Goal: Information Seeking & Learning: Learn about a topic

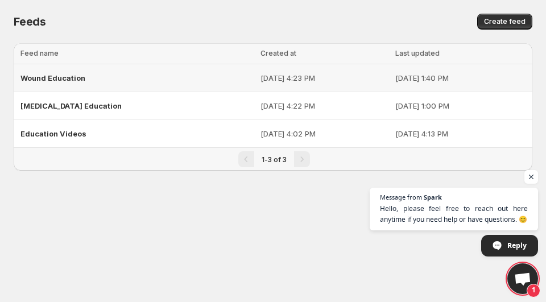
click at [59, 77] on span "Wound Education" at bounding box center [52, 77] width 65 height 9
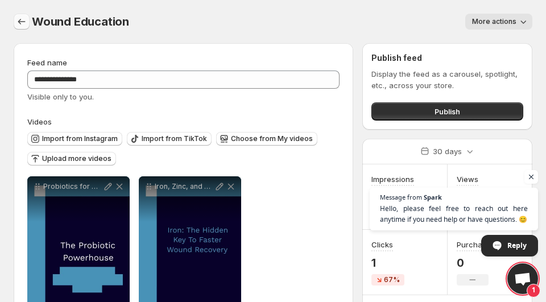
click at [24, 23] on icon "Settings" at bounding box center [21, 21] width 11 height 11
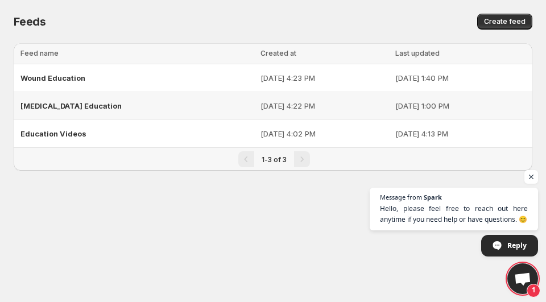
click at [61, 105] on span "[MEDICAL_DATA] Education" at bounding box center [70, 105] width 101 height 9
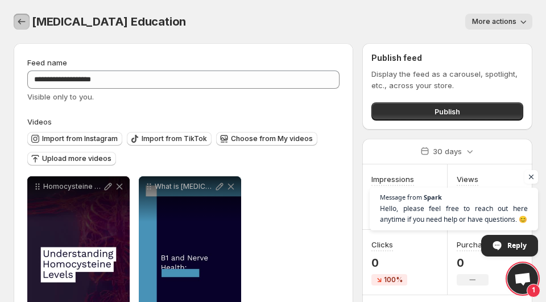
click at [22, 25] on icon "Settings" at bounding box center [21, 21] width 11 height 11
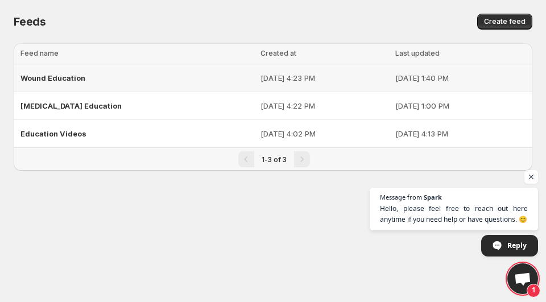
click at [46, 78] on span "Wound Education" at bounding box center [52, 77] width 65 height 9
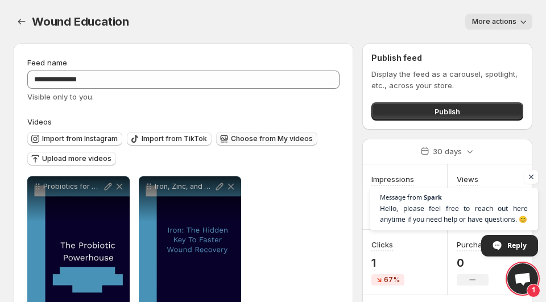
click at [253, 140] on span "Choose from My videos" at bounding box center [272, 138] width 82 height 9
click at [83, 157] on span "Upload more videos" at bounding box center [76, 158] width 69 height 9
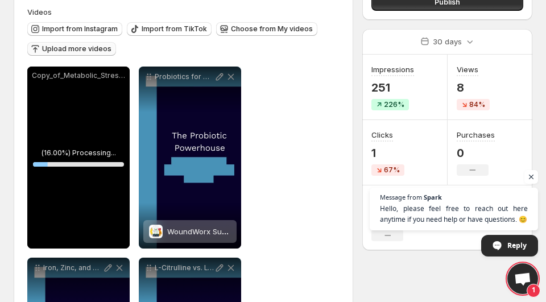
scroll to position [113, 0]
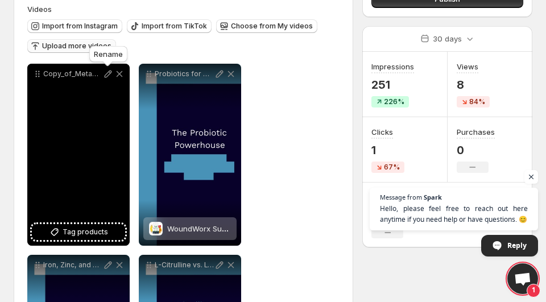
click at [107, 75] on icon at bounding box center [107, 73] width 11 height 11
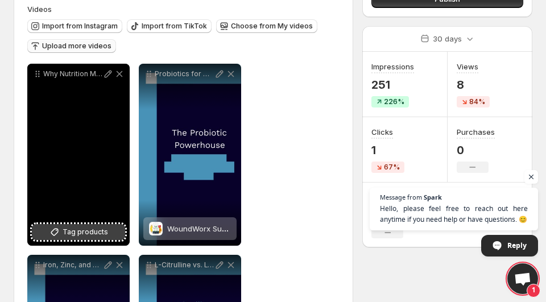
click at [85, 237] on span "Tag products" at bounding box center [86, 232] width 46 height 11
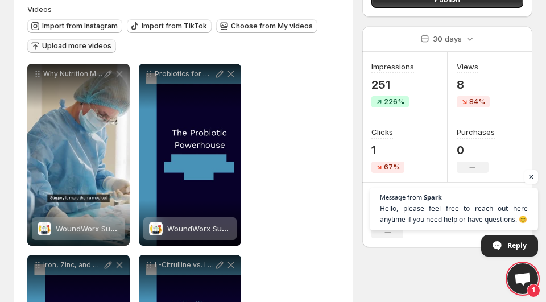
scroll to position [0, 0]
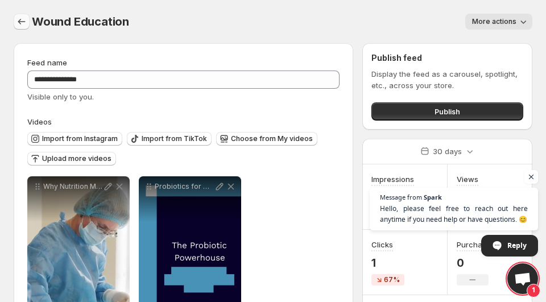
click at [25, 21] on icon "Settings" at bounding box center [21, 21] width 11 height 11
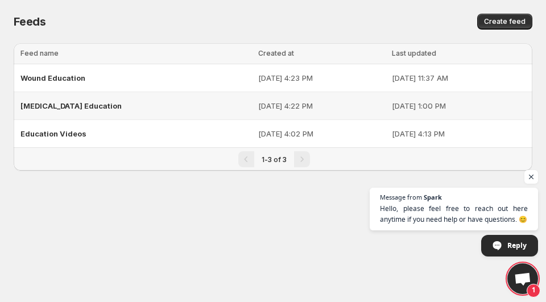
click at [83, 105] on span "[MEDICAL_DATA] Education" at bounding box center [70, 105] width 101 height 9
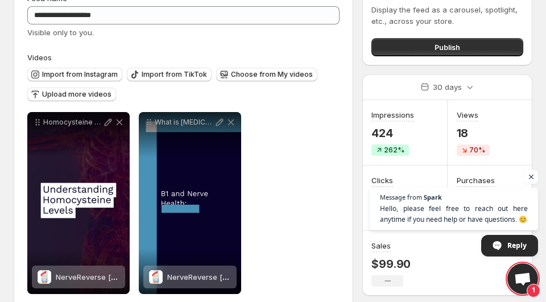
scroll to position [49, 0]
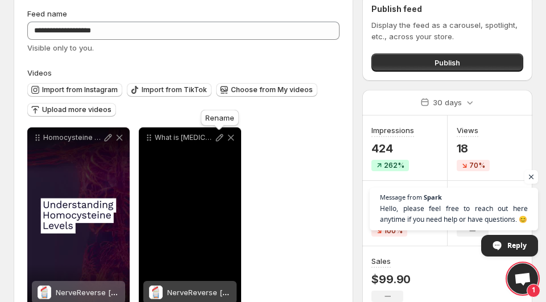
click at [219, 141] on icon at bounding box center [219, 137] width 7 height 7
click at [183, 212] on div "What is [MEDICAL_DATA]?" at bounding box center [190, 218] width 102 height 182
click at [219, 138] on icon at bounding box center [219, 137] width 11 height 11
click at [221, 139] on icon at bounding box center [219, 137] width 11 height 11
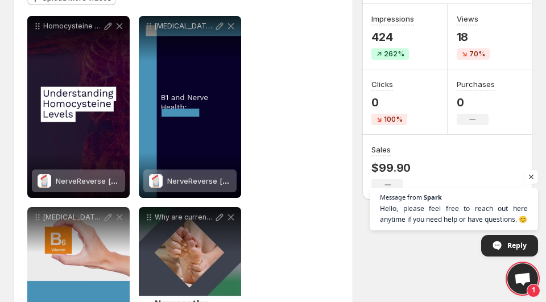
scroll to position [161, 0]
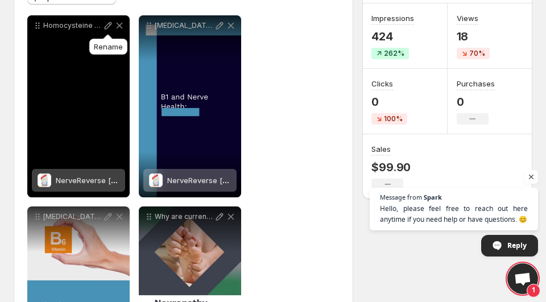
click at [109, 27] on icon at bounding box center [108, 25] width 7 height 7
click at [109, 26] on icon at bounding box center [107, 25] width 11 height 11
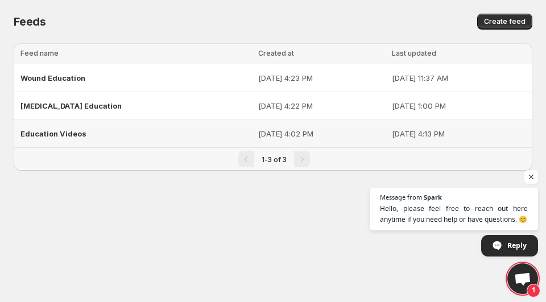
click at [88, 130] on div "Education Videos" at bounding box center [135, 134] width 231 height 20
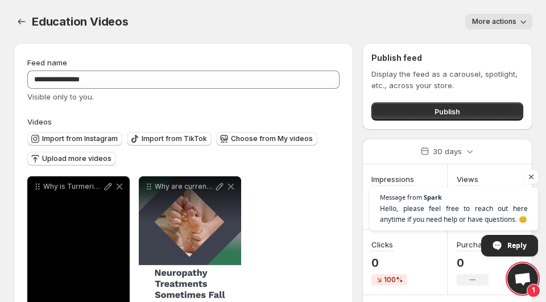
scroll to position [84, 0]
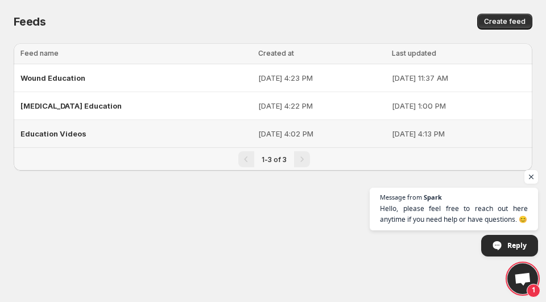
click at [92, 128] on div "Education Videos" at bounding box center [135, 134] width 231 height 20
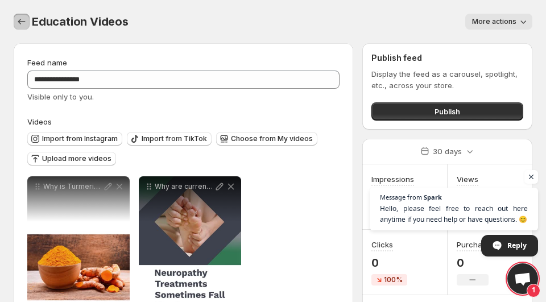
click at [22, 20] on icon "Settings" at bounding box center [21, 21] width 11 height 11
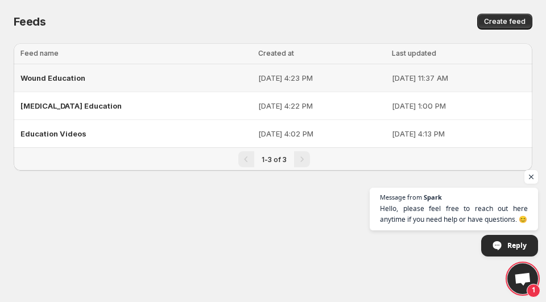
click at [71, 78] on span "Wound Education" at bounding box center [52, 77] width 65 height 9
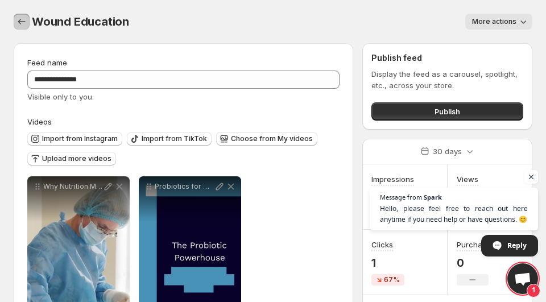
click at [22, 18] on icon "Settings" at bounding box center [21, 21] width 11 height 11
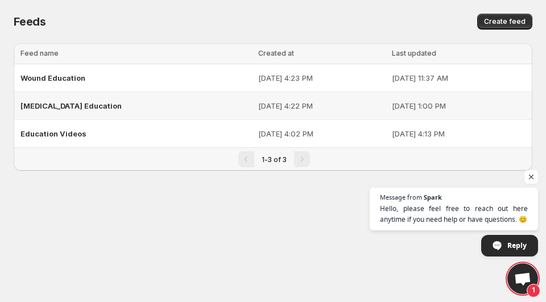
click at [68, 105] on span "[MEDICAL_DATA] Education" at bounding box center [70, 105] width 101 height 9
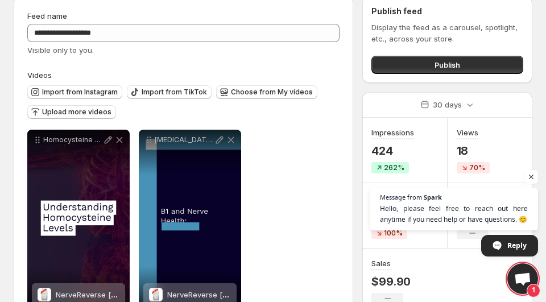
scroll to position [51, 0]
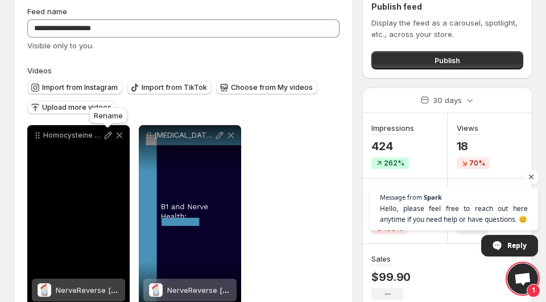
click at [108, 136] on icon at bounding box center [107, 135] width 11 height 11
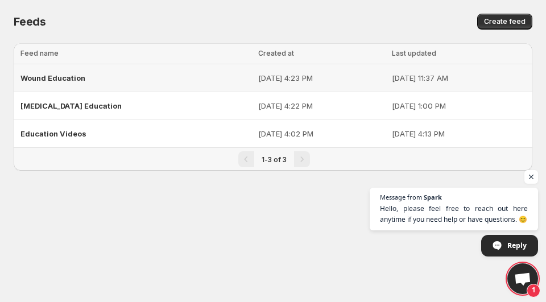
click at [47, 78] on span "Wound Education" at bounding box center [52, 77] width 65 height 9
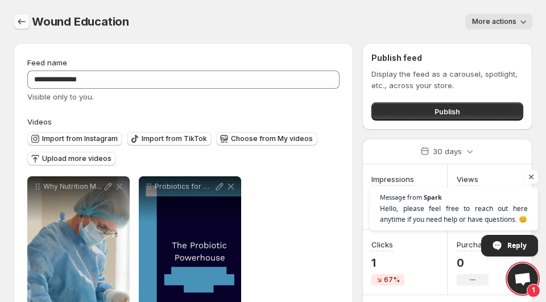
click at [21, 18] on icon "Settings" at bounding box center [21, 21] width 11 height 11
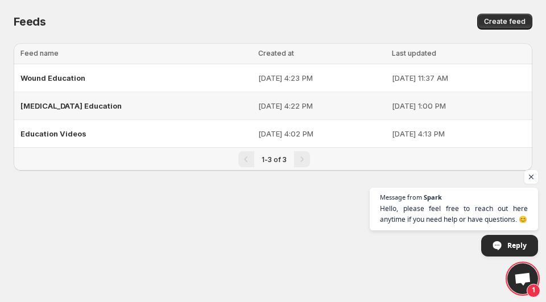
click at [67, 106] on span "[MEDICAL_DATA] Education" at bounding box center [70, 105] width 101 height 9
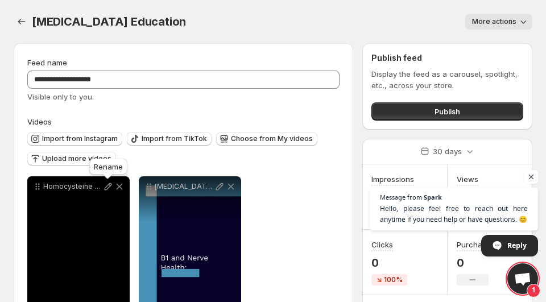
click at [108, 188] on icon at bounding box center [108, 186] width 7 height 7
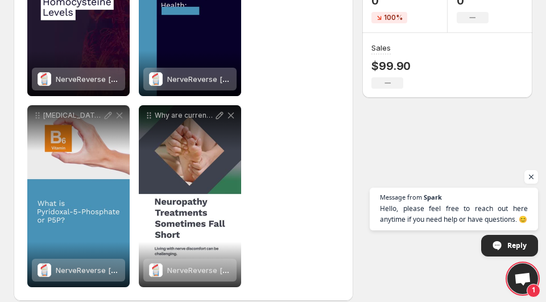
scroll to position [275, 0]
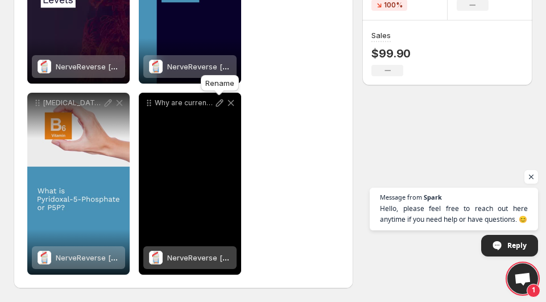
click at [220, 103] on icon at bounding box center [219, 103] width 7 height 7
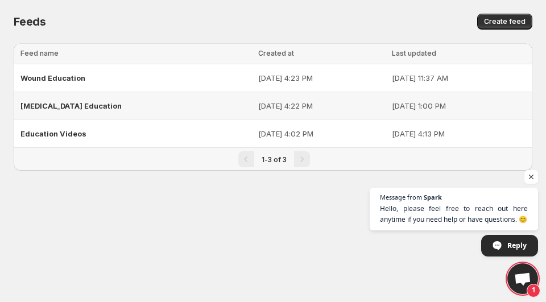
click at [55, 104] on span "[MEDICAL_DATA] Education" at bounding box center [70, 105] width 101 height 9
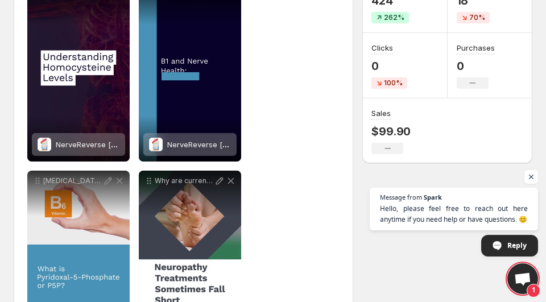
scroll to position [275, 0]
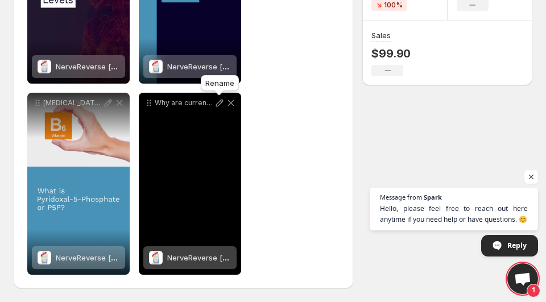
click at [219, 104] on icon at bounding box center [219, 103] width 7 height 7
click at [219, 103] on icon at bounding box center [219, 102] width 11 height 11
click at [187, 190] on div "How Current N" at bounding box center [190, 184] width 102 height 182
click at [181, 220] on div "How Current N" at bounding box center [190, 184] width 102 height 182
click at [218, 105] on icon at bounding box center [219, 102] width 11 height 11
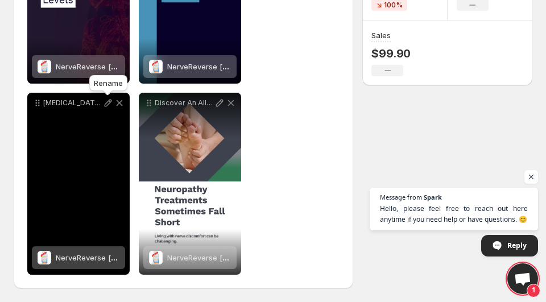
click at [109, 102] on icon at bounding box center [107, 102] width 11 height 11
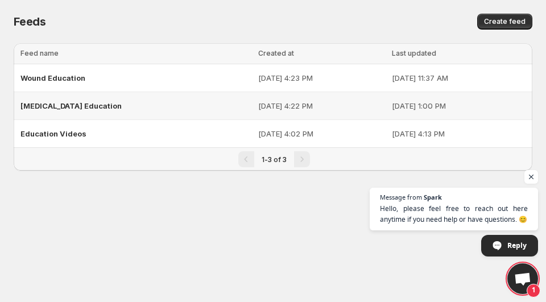
click at [52, 108] on span "[MEDICAL_DATA] Education" at bounding box center [70, 105] width 101 height 9
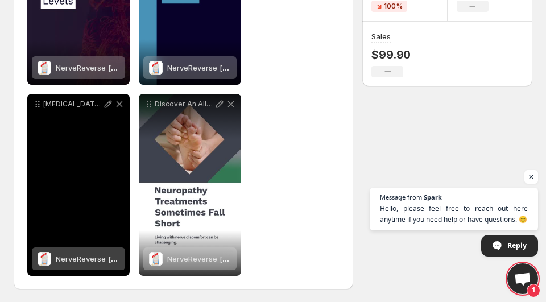
scroll to position [275, 0]
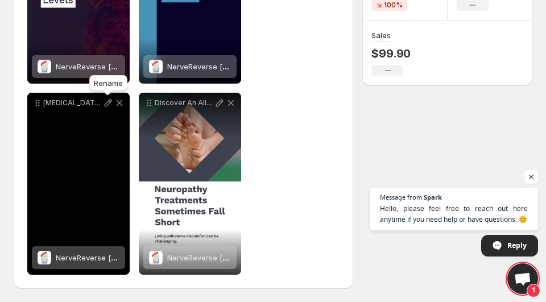
click at [107, 103] on icon at bounding box center [107, 102] width 11 height 11
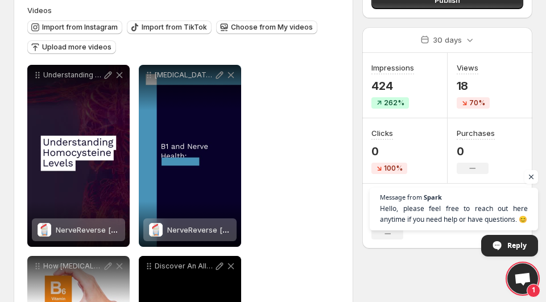
scroll to position [110, 0]
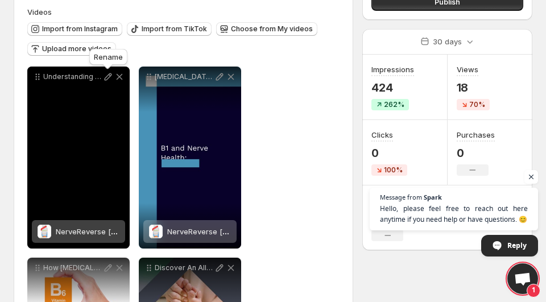
click at [106, 79] on icon at bounding box center [107, 76] width 11 height 11
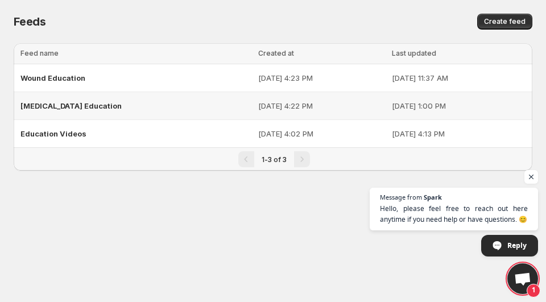
click at [59, 102] on span "[MEDICAL_DATA] Education" at bounding box center [70, 105] width 101 height 9
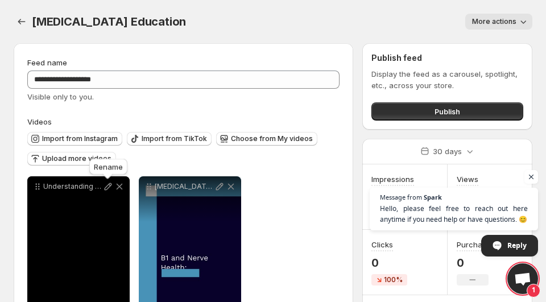
click at [110, 187] on icon at bounding box center [107, 186] width 11 height 11
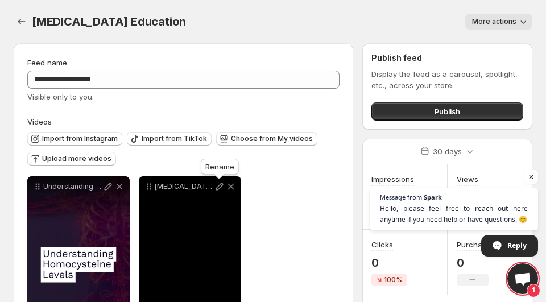
click at [221, 189] on icon at bounding box center [219, 186] width 11 height 11
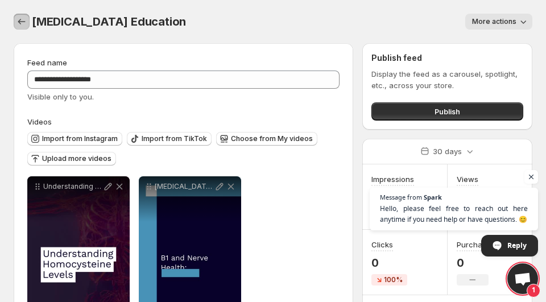
click at [24, 22] on icon "Settings" at bounding box center [21, 21] width 11 height 11
click at [25, 23] on icon "Settings" at bounding box center [21, 21] width 11 height 11
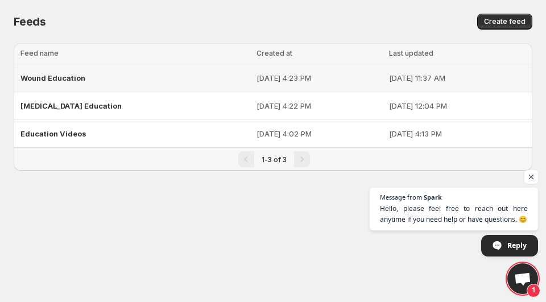
click at [65, 77] on span "Wound Education" at bounding box center [52, 77] width 65 height 9
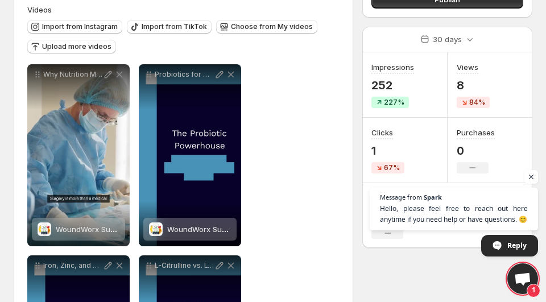
scroll to position [118, 0]
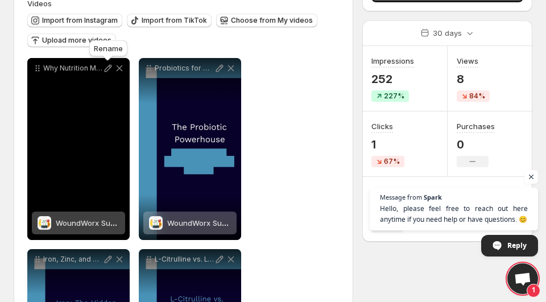
click at [109, 68] on icon at bounding box center [107, 68] width 11 height 11
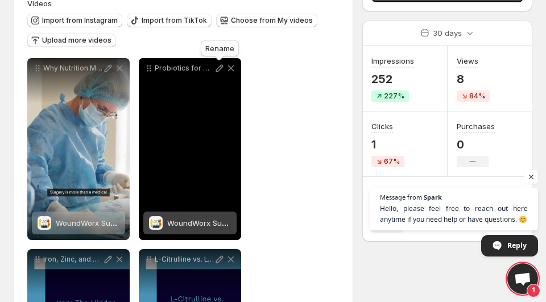
click at [218, 69] on icon at bounding box center [219, 68] width 7 height 7
click at [219, 69] on icon at bounding box center [219, 68] width 11 height 11
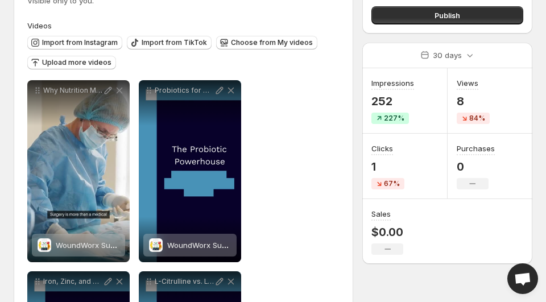
scroll to position [92, 0]
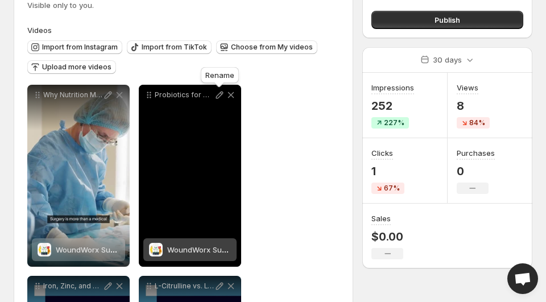
click at [218, 97] on icon at bounding box center [219, 94] width 11 height 11
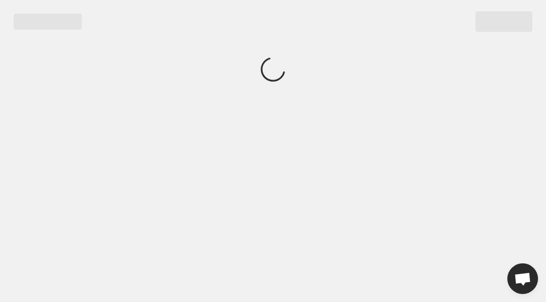
scroll to position [0, 0]
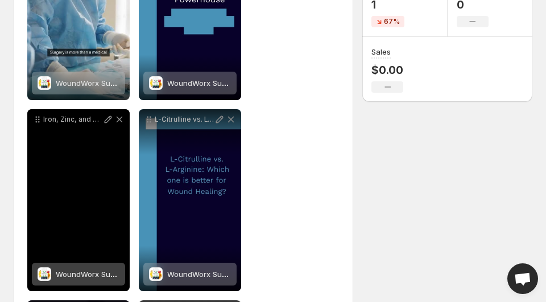
scroll to position [261, 0]
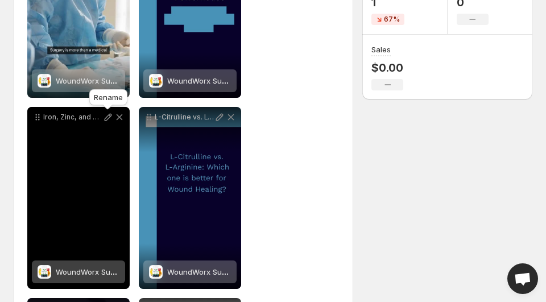
click at [108, 118] on icon at bounding box center [108, 117] width 7 height 7
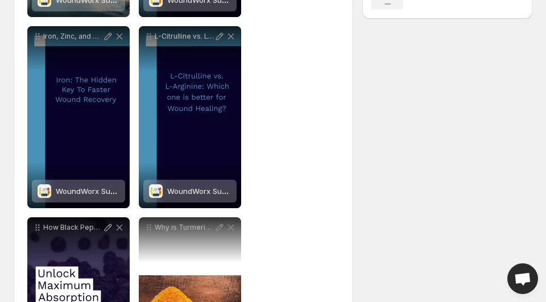
scroll to position [343, 0]
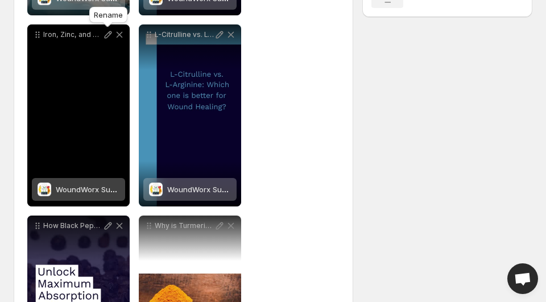
click at [108, 36] on icon at bounding box center [108, 34] width 7 height 7
click at [107, 35] on icon at bounding box center [107, 34] width 11 height 11
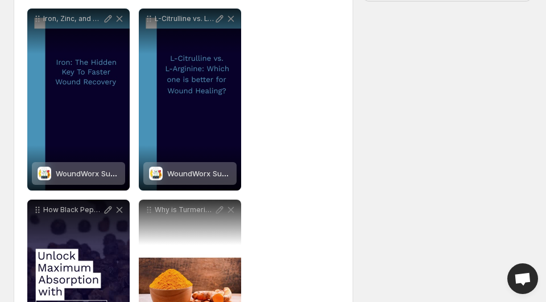
scroll to position [360, 0]
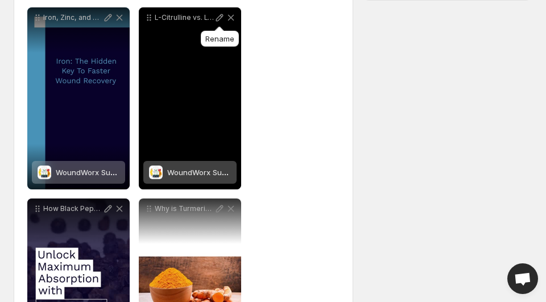
click at [219, 18] on icon at bounding box center [219, 17] width 11 height 11
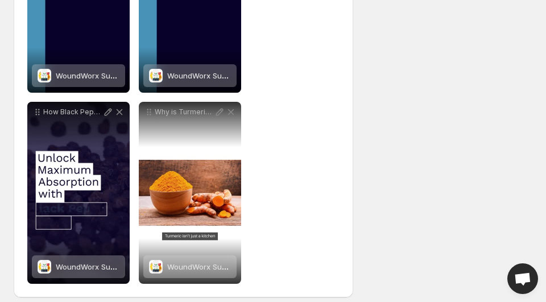
scroll to position [467, 0]
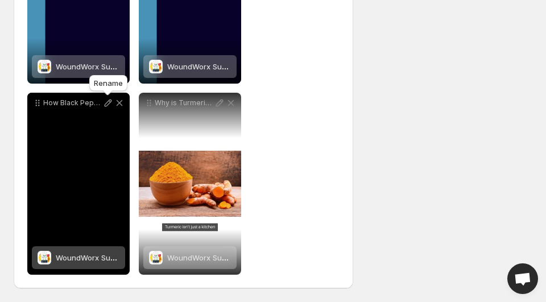
click at [108, 102] on icon at bounding box center [107, 102] width 11 height 11
click at [107, 103] on icon at bounding box center [107, 102] width 11 height 11
click at [108, 104] on icon at bounding box center [108, 103] width 7 height 7
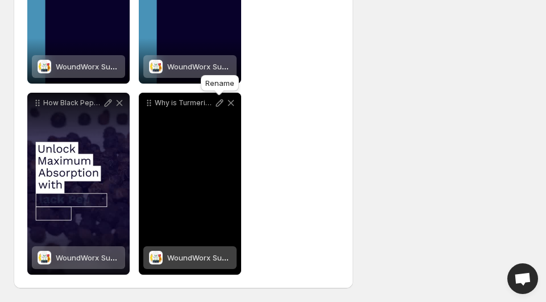
click at [218, 104] on icon at bounding box center [219, 102] width 11 height 11
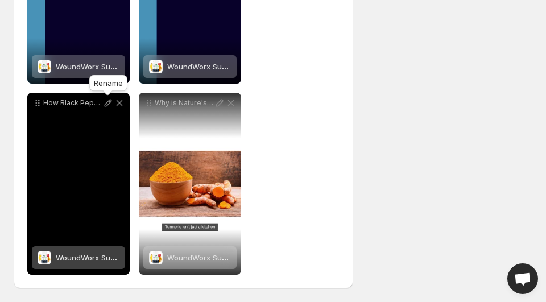
click at [108, 105] on icon at bounding box center [108, 103] width 7 height 7
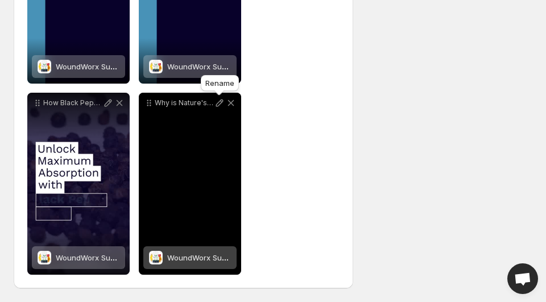
click at [221, 103] on icon at bounding box center [219, 103] width 7 height 7
click at [219, 101] on icon at bounding box center [219, 102] width 11 height 11
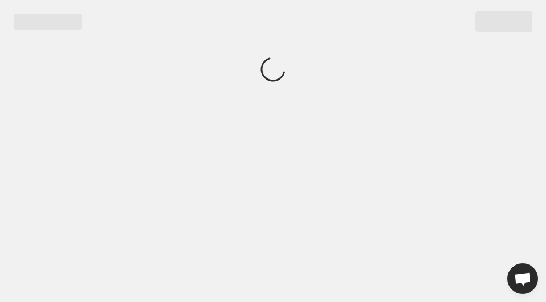
scroll to position [0, 0]
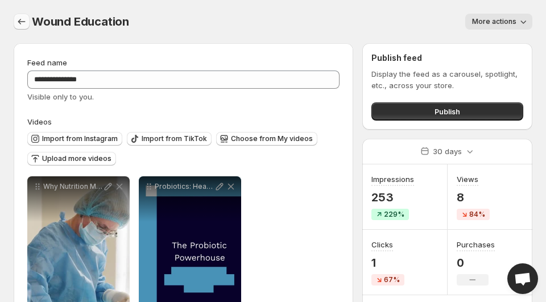
click at [25, 22] on icon "Settings" at bounding box center [21, 21] width 11 height 11
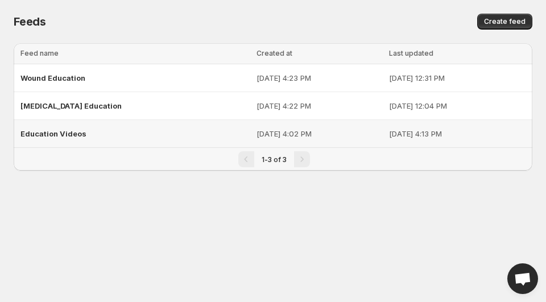
click at [59, 135] on span "Education Videos" at bounding box center [53, 133] width 66 height 9
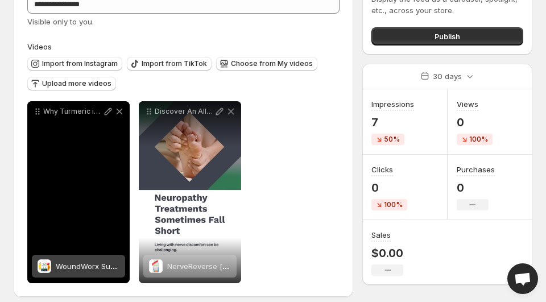
scroll to position [84, 0]
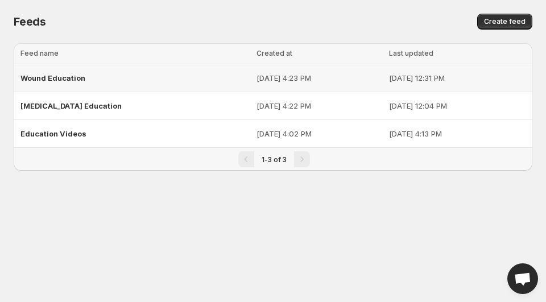
click at [73, 80] on span "Wound Education" at bounding box center [52, 77] width 65 height 9
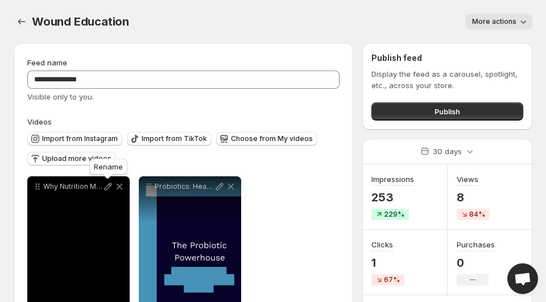
click at [108, 187] on icon at bounding box center [107, 186] width 11 height 11
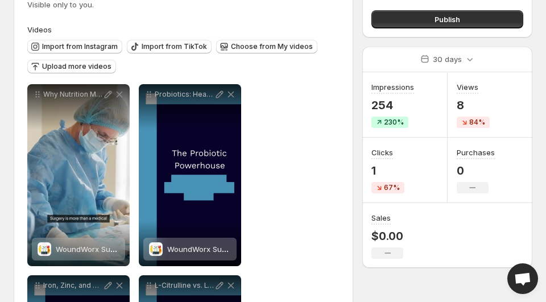
scroll to position [89, 0]
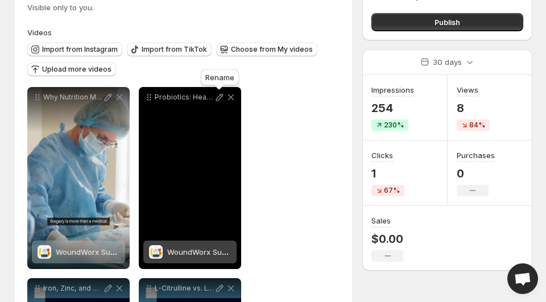
click at [220, 97] on icon at bounding box center [219, 97] width 11 height 11
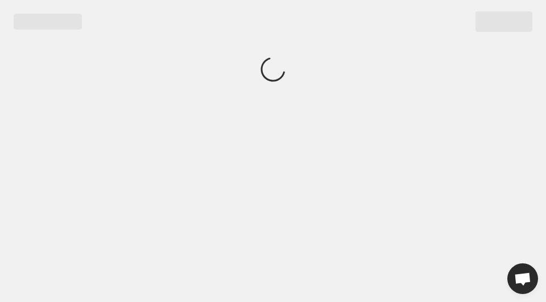
scroll to position [0, 0]
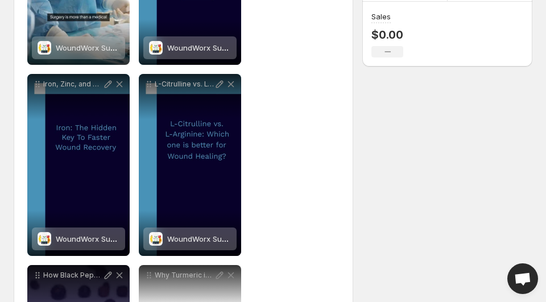
scroll to position [299, 0]
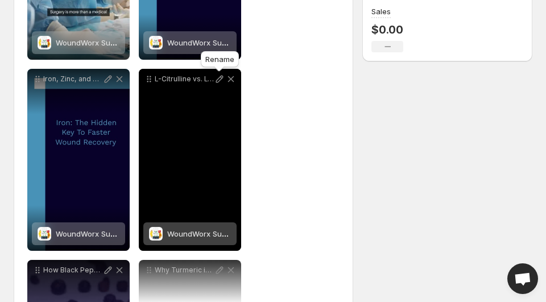
click at [218, 81] on icon at bounding box center [219, 78] width 11 height 11
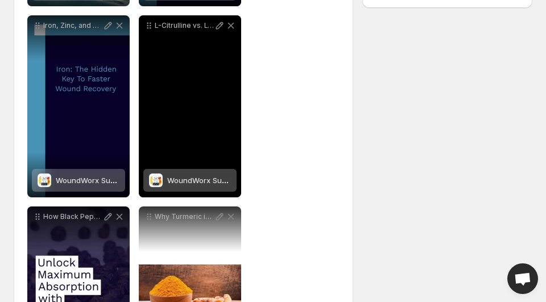
scroll to position [354, 0]
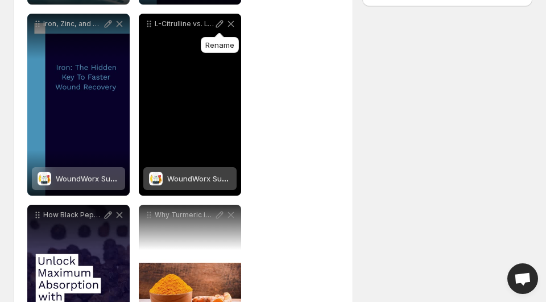
click at [220, 22] on icon at bounding box center [219, 23] width 7 height 7
click at [217, 25] on icon at bounding box center [219, 23] width 11 height 11
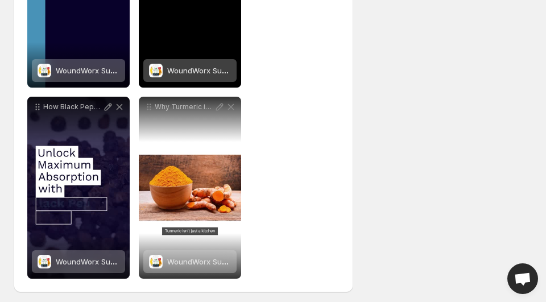
scroll to position [467, 0]
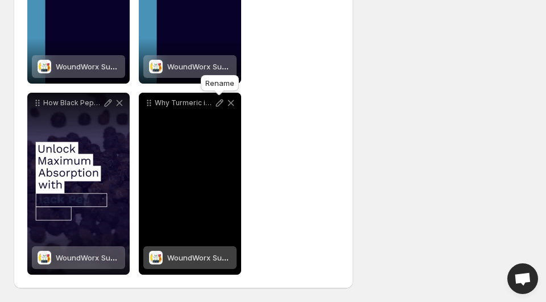
click at [220, 102] on icon at bounding box center [219, 102] width 11 height 11
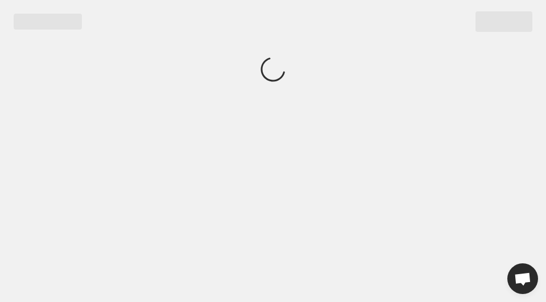
scroll to position [0, 0]
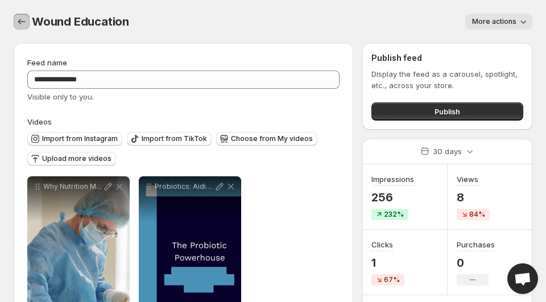
click at [24, 20] on icon "Settings" at bounding box center [21, 21] width 11 height 11
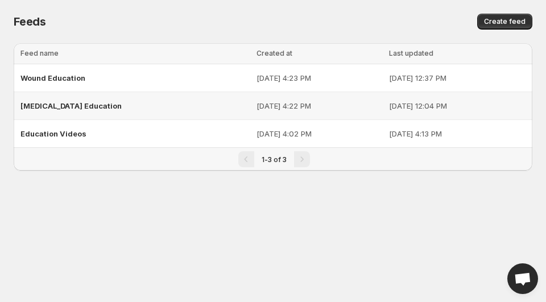
click at [85, 104] on span "[MEDICAL_DATA] Education" at bounding box center [70, 105] width 101 height 9
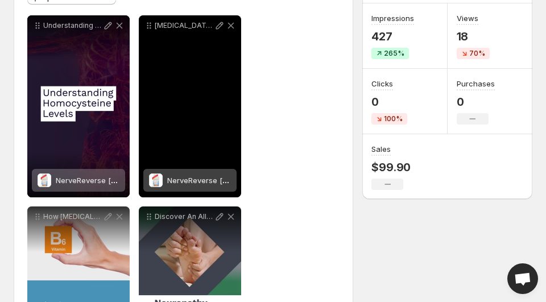
scroll to position [275, 0]
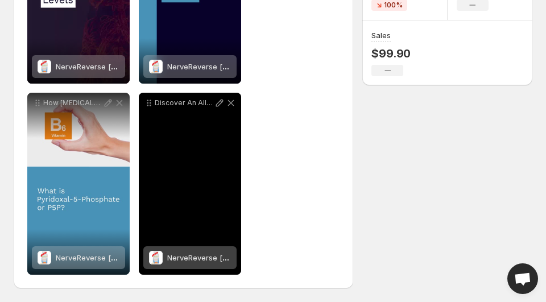
click at [196, 187] on div "Discover An All-Natural Option to Support [MEDICAL_DATA]" at bounding box center [190, 184] width 102 height 182
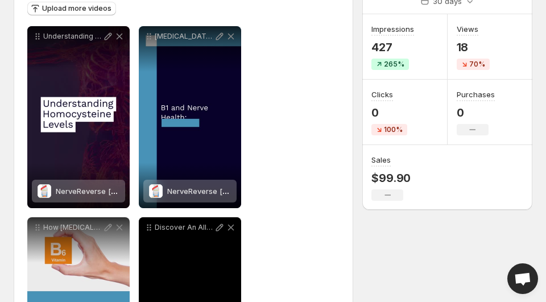
scroll to position [149, 0]
